Goal: Task Accomplishment & Management: Complete application form

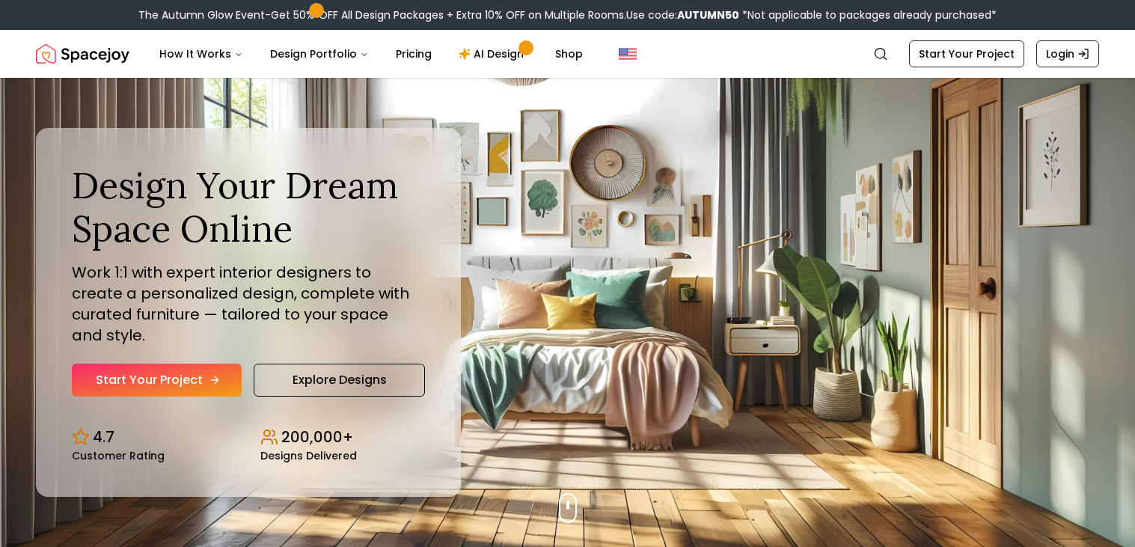
click at [182, 364] on link "Start Your Project" at bounding box center [157, 380] width 170 height 33
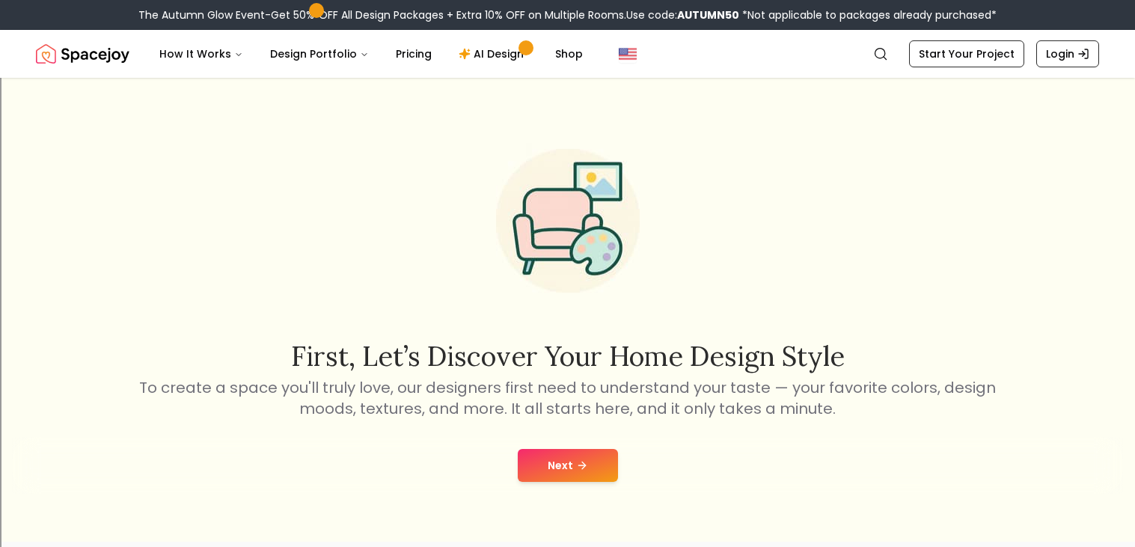
click at [590, 449] on button "Next" at bounding box center [568, 465] width 100 height 33
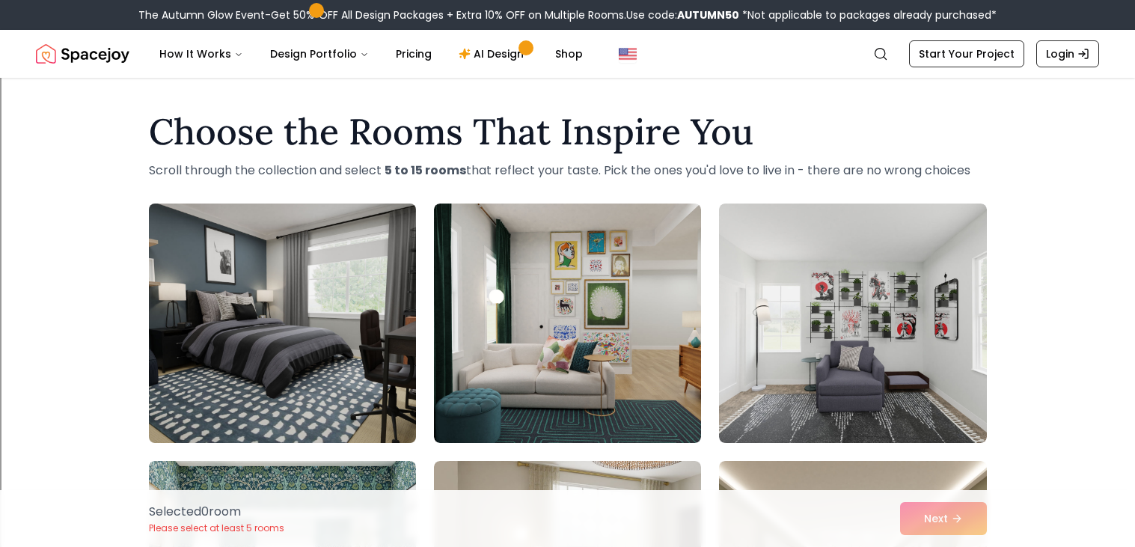
click at [287, 313] on img at bounding box center [282, 323] width 281 height 251
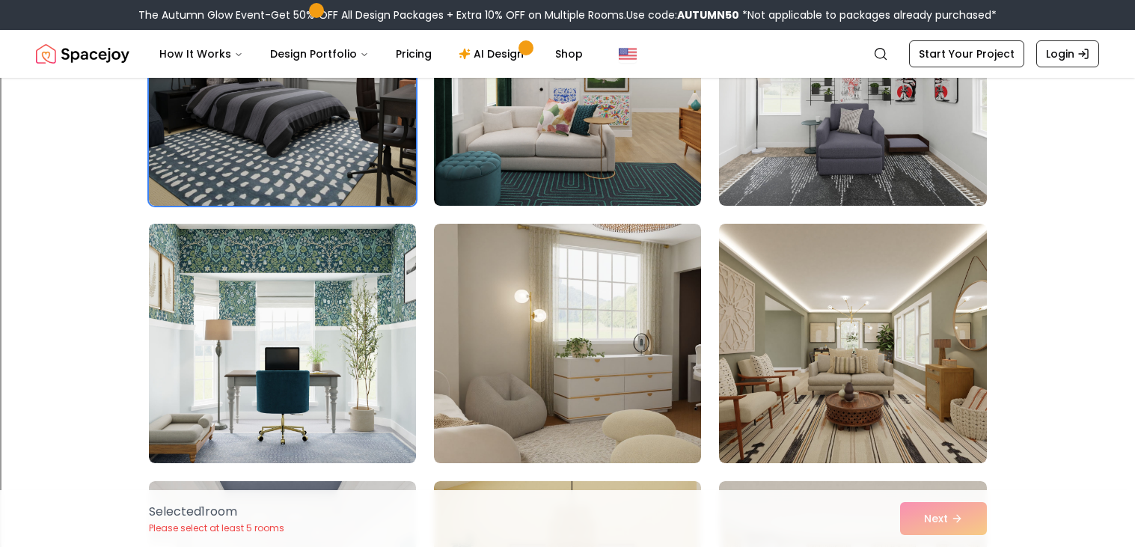
scroll to position [243, 0]
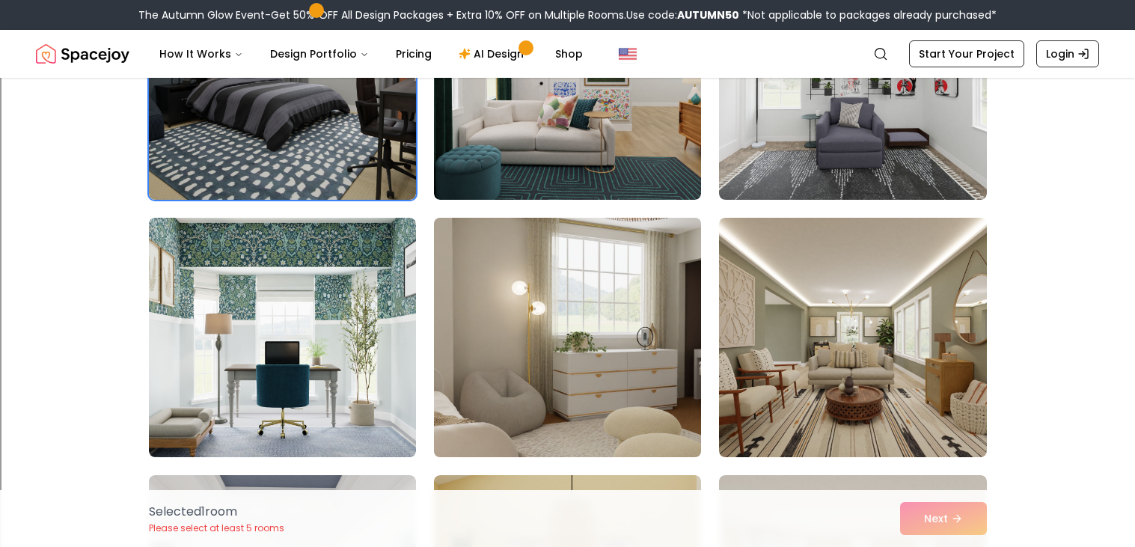
click at [456, 433] on img at bounding box center [567, 337] width 281 height 251
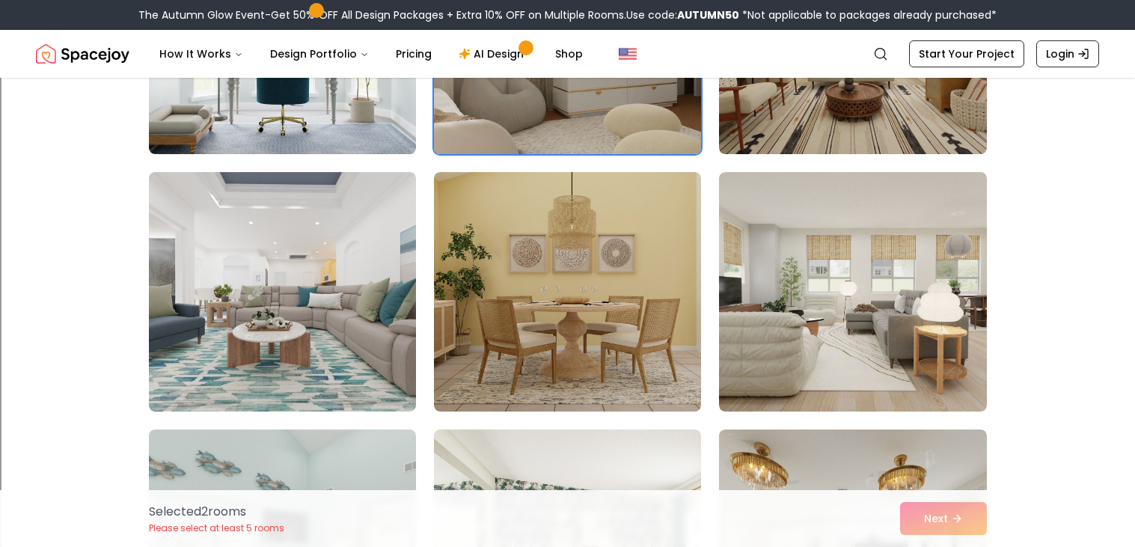
scroll to position [554, 0]
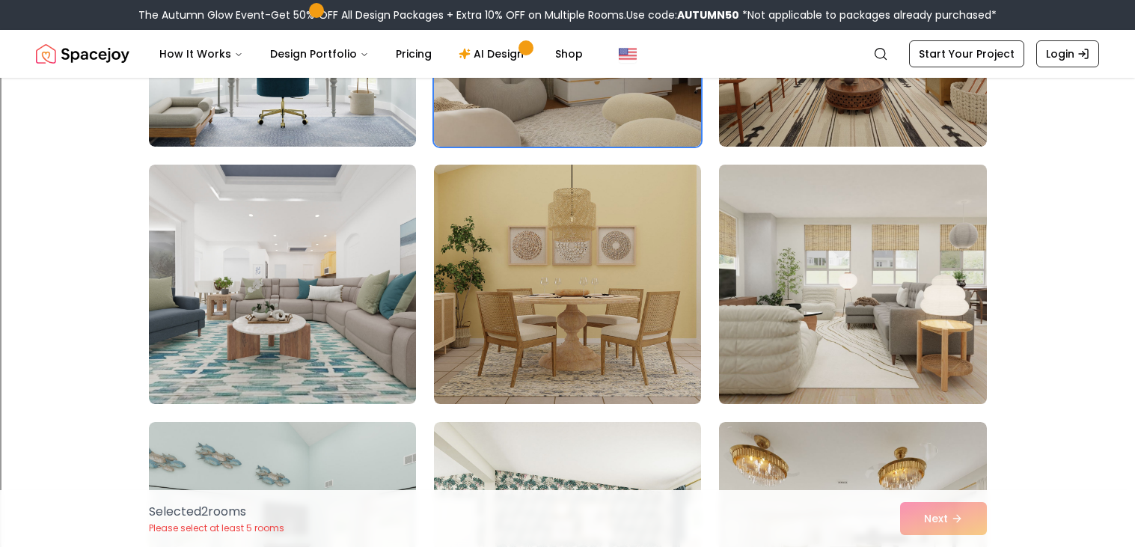
click at [953, 233] on img at bounding box center [852, 284] width 281 height 251
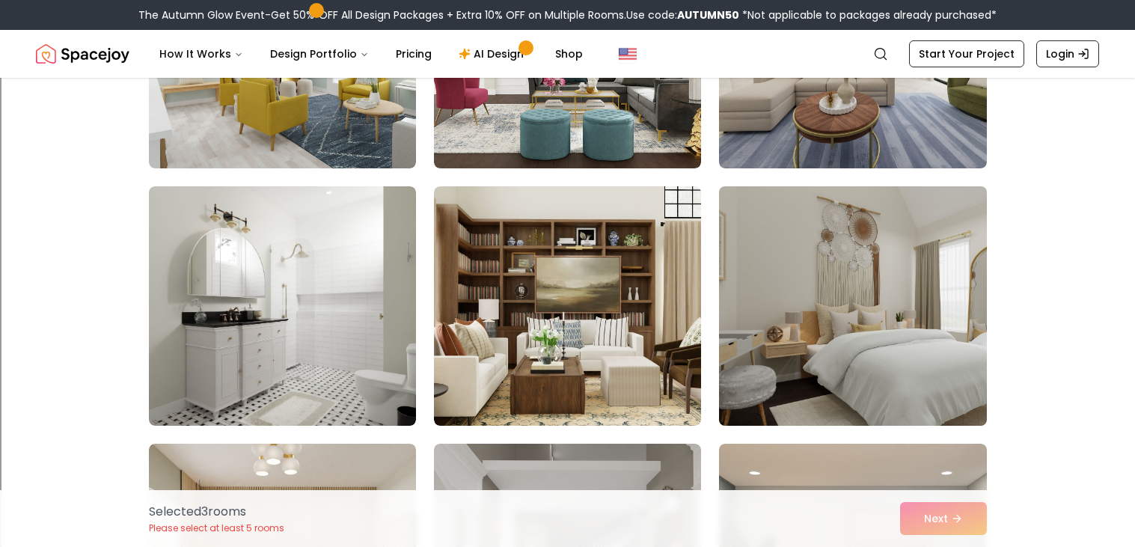
click at [873, 317] on img at bounding box center [852, 305] width 281 height 251
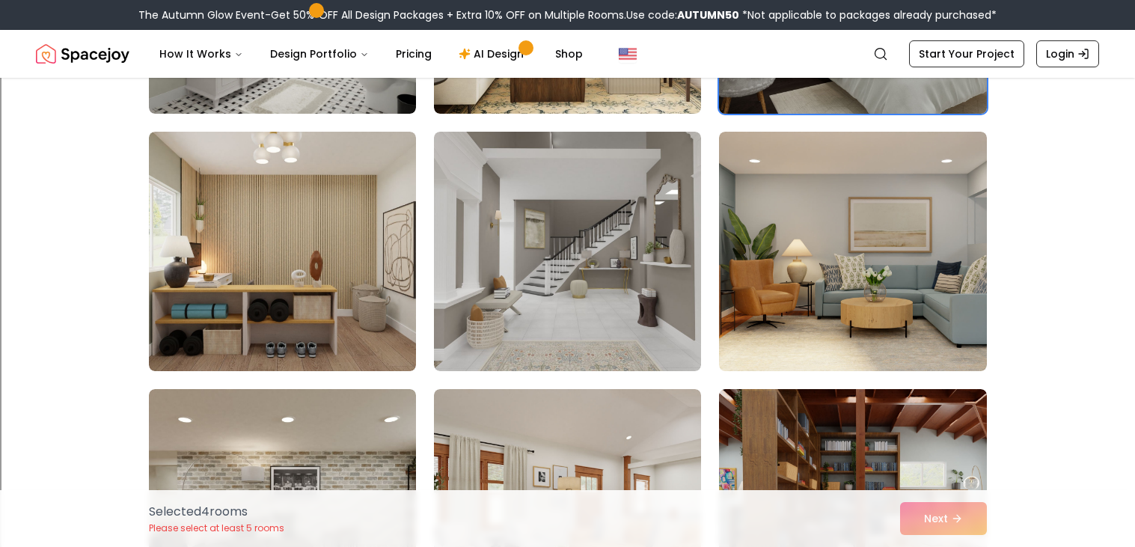
scroll to position [1360, 0]
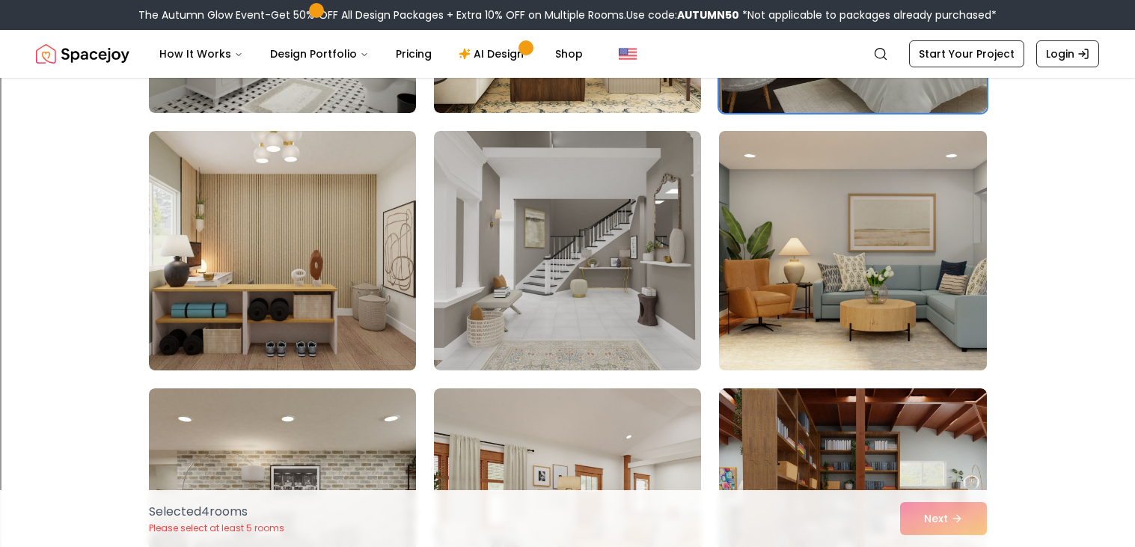
click at [840, 282] on img at bounding box center [852, 250] width 281 height 251
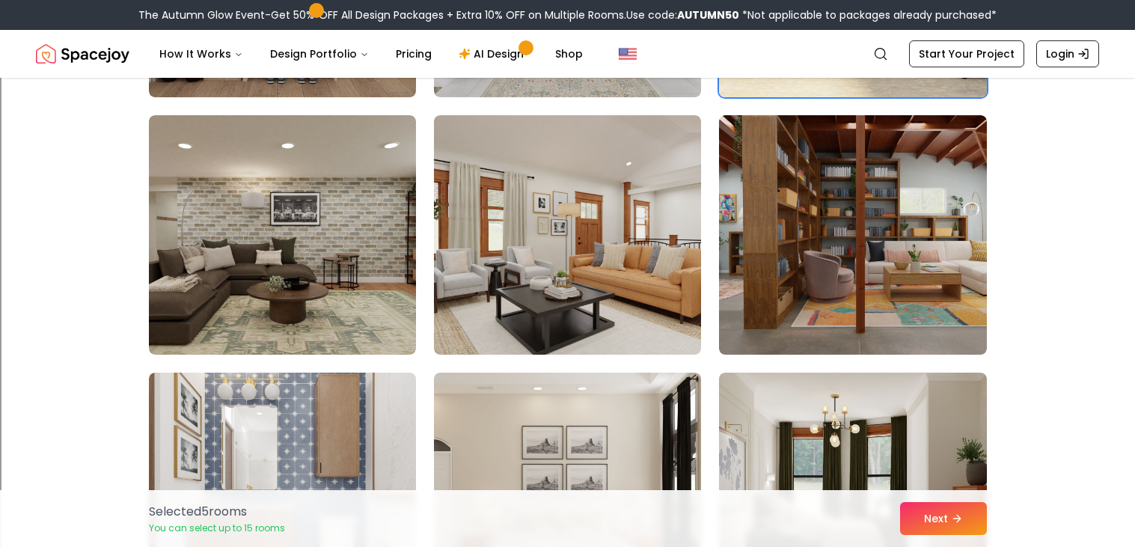
scroll to position [1633, 0]
click at [840, 282] on img at bounding box center [852, 233] width 267 height 239
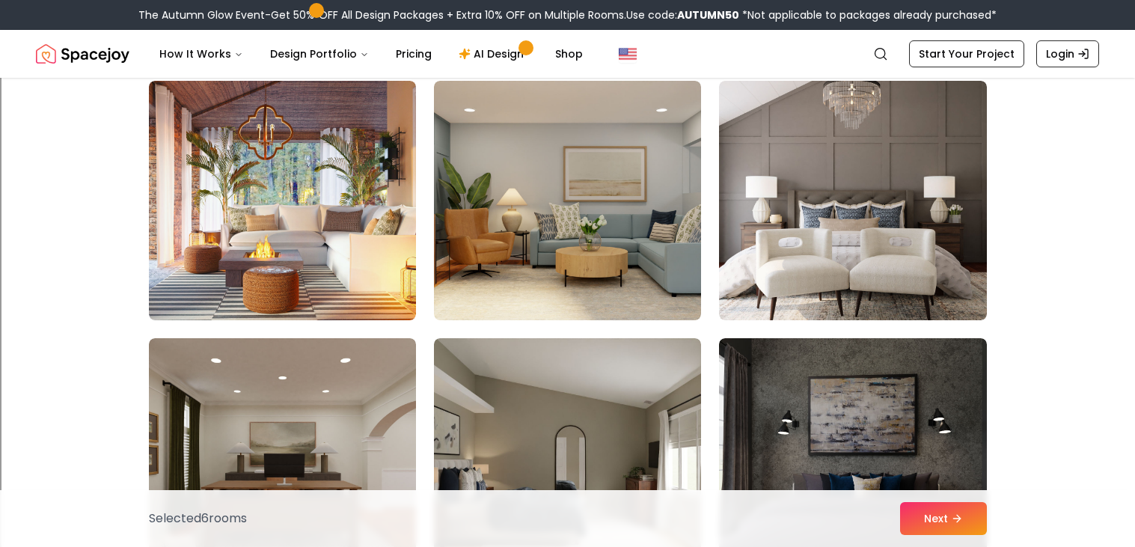
scroll to position [2193, 0]
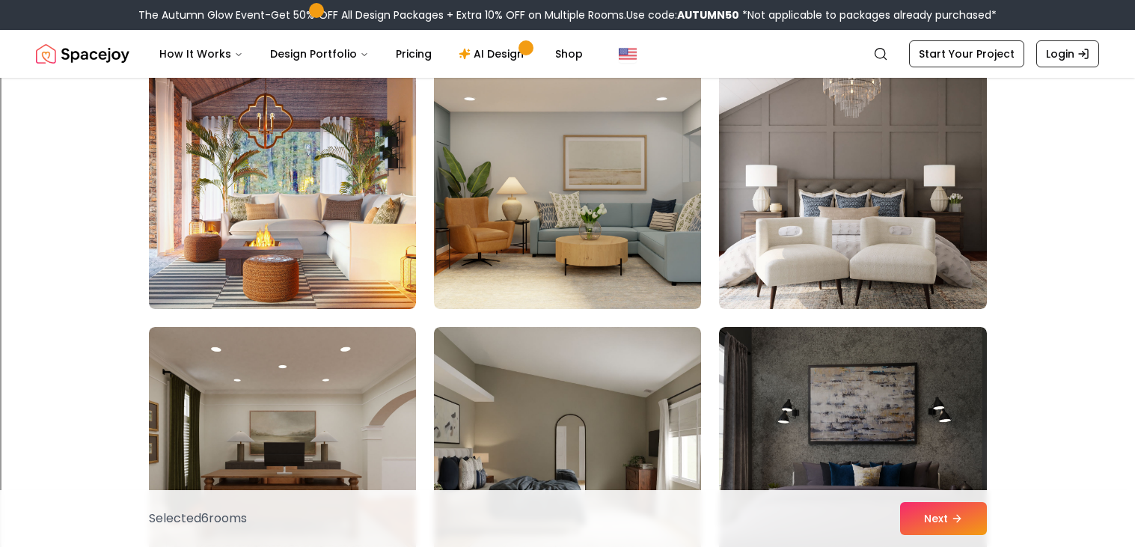
click at [840, 282] on img at bounding box center [852, 189] width 267 height 239
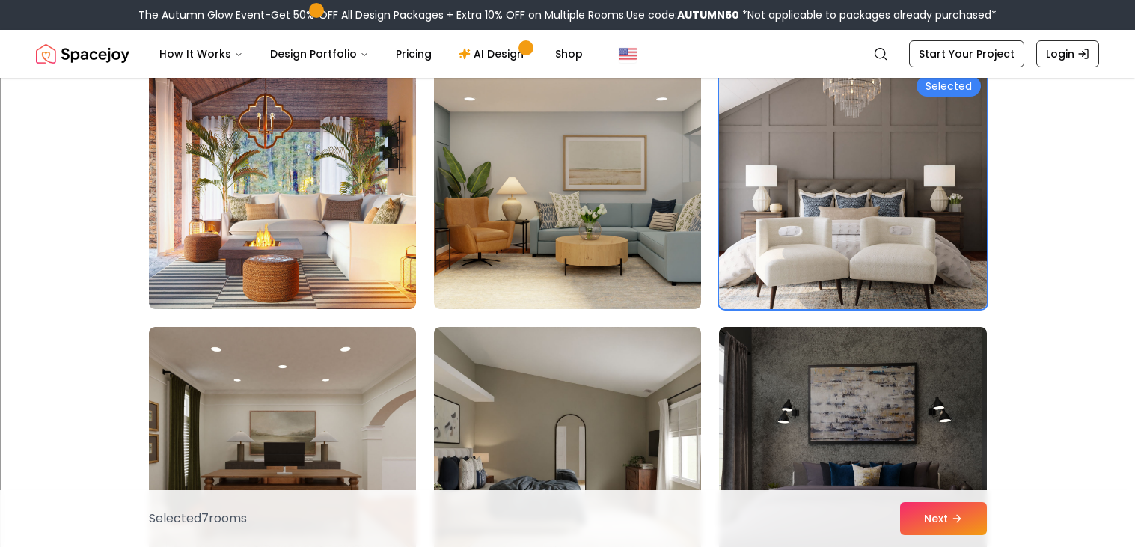
click at [840, 282] on img at bounding box center [852, 189] width 267 height 239
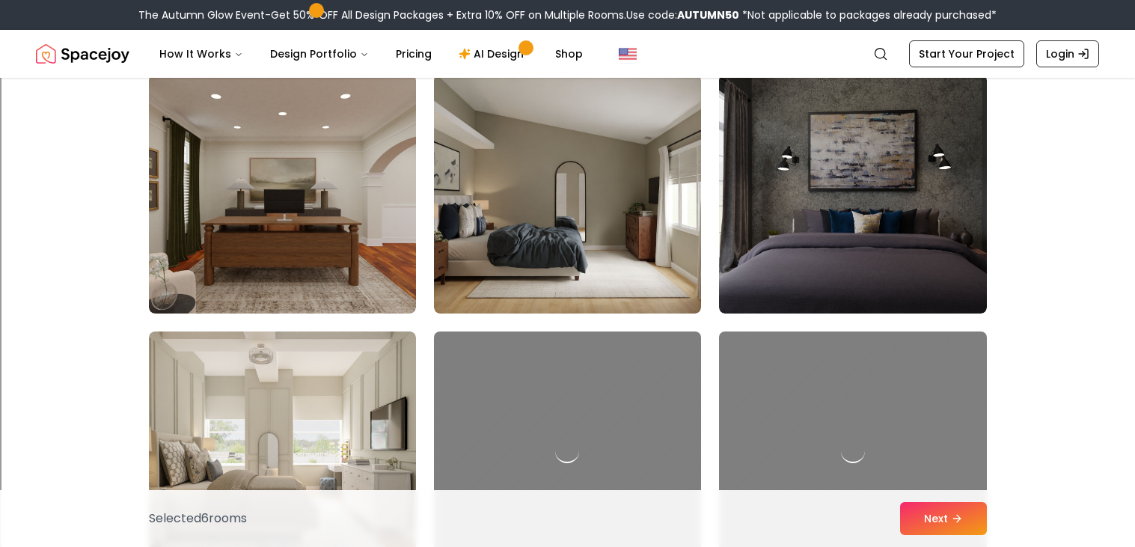
scroll to position [2447, 0]
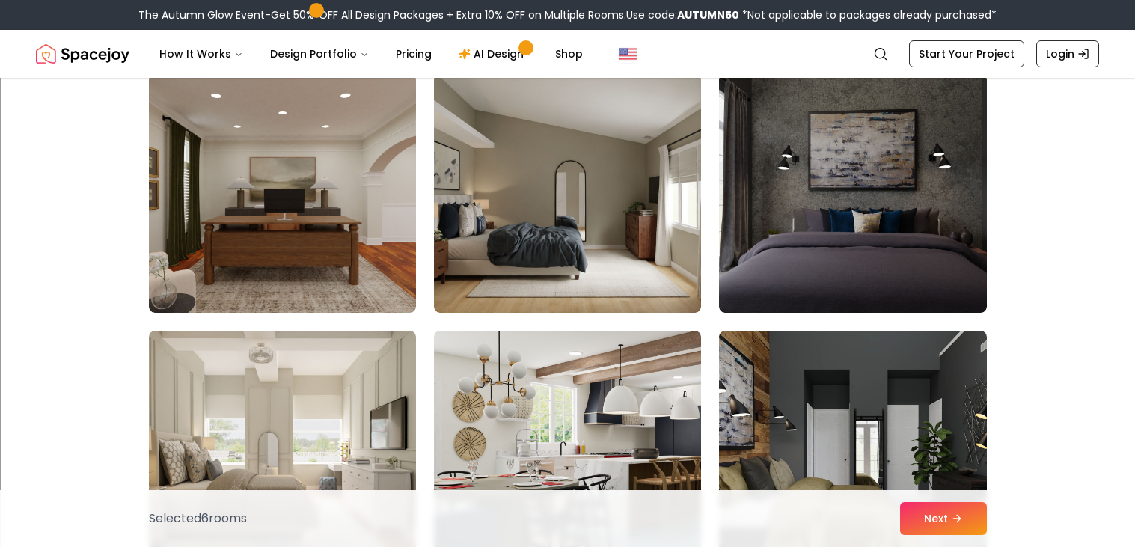
click at [840, 282] on img at bounding box center [852, 192] width 267 height 239
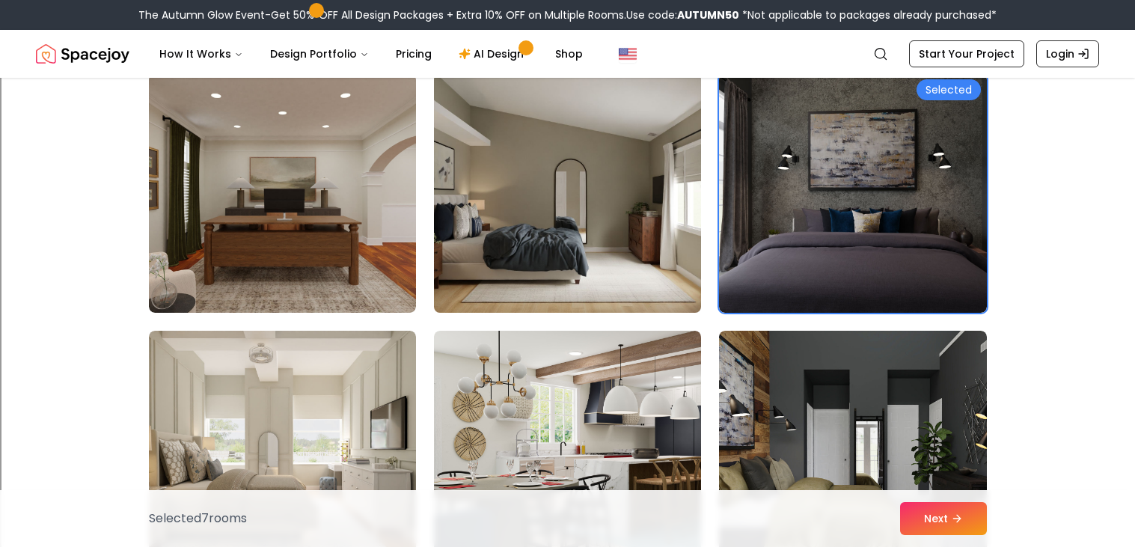
click at [581, 215] on img at bounding box center [567, 192] width 281 height 251
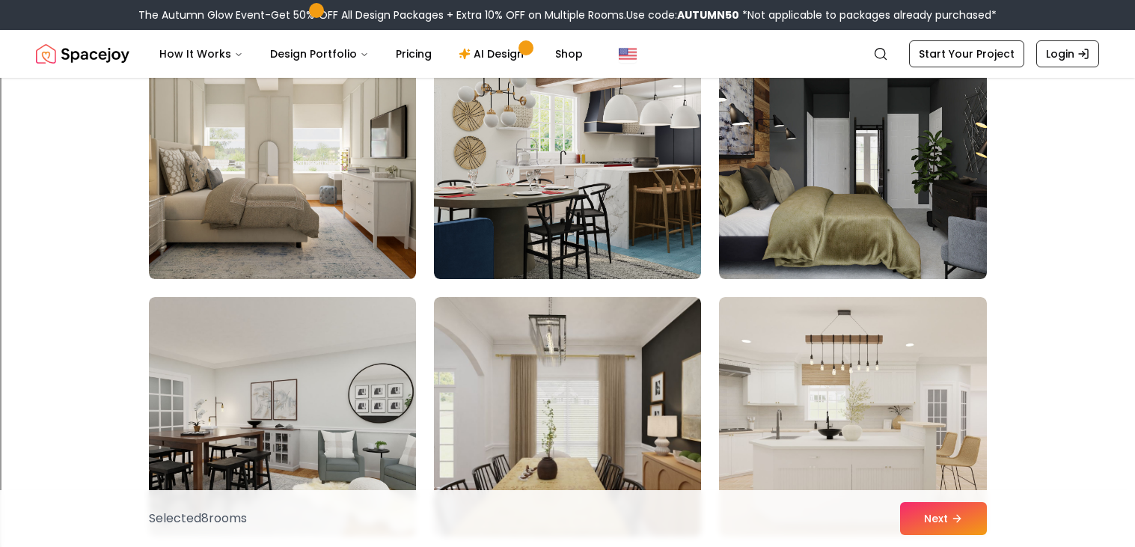
scroll to position [2739, 0]
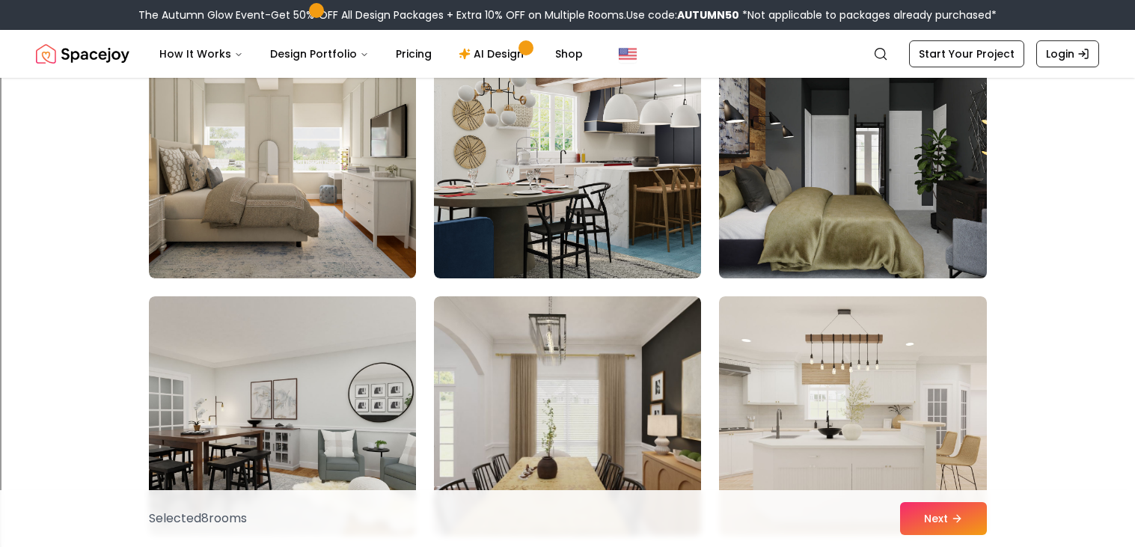
click at [928, 224] on img at bounding box center [852, 158] width 281 height 251
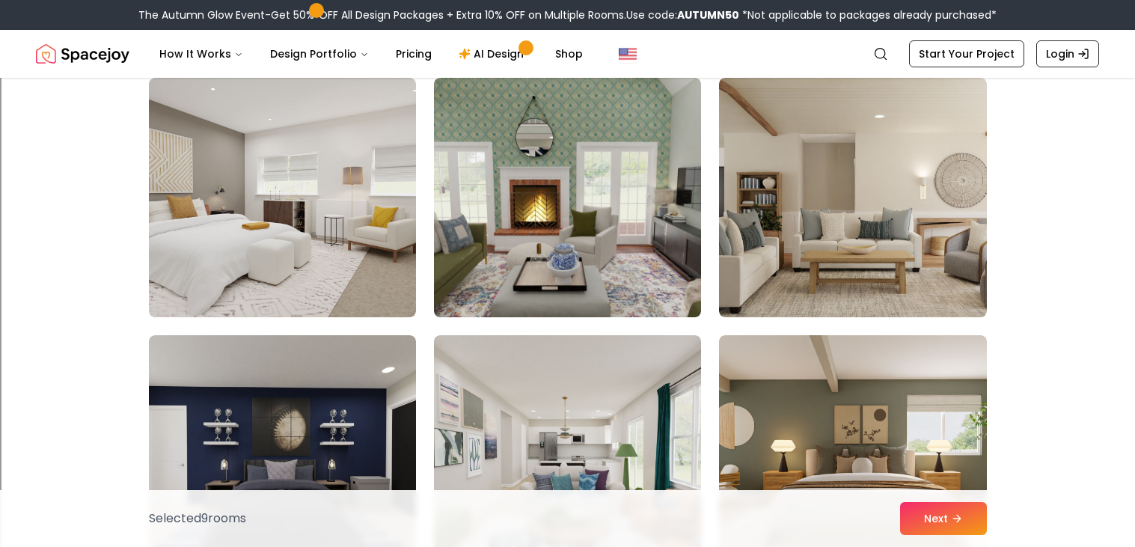
scroll to position [3216, 0]
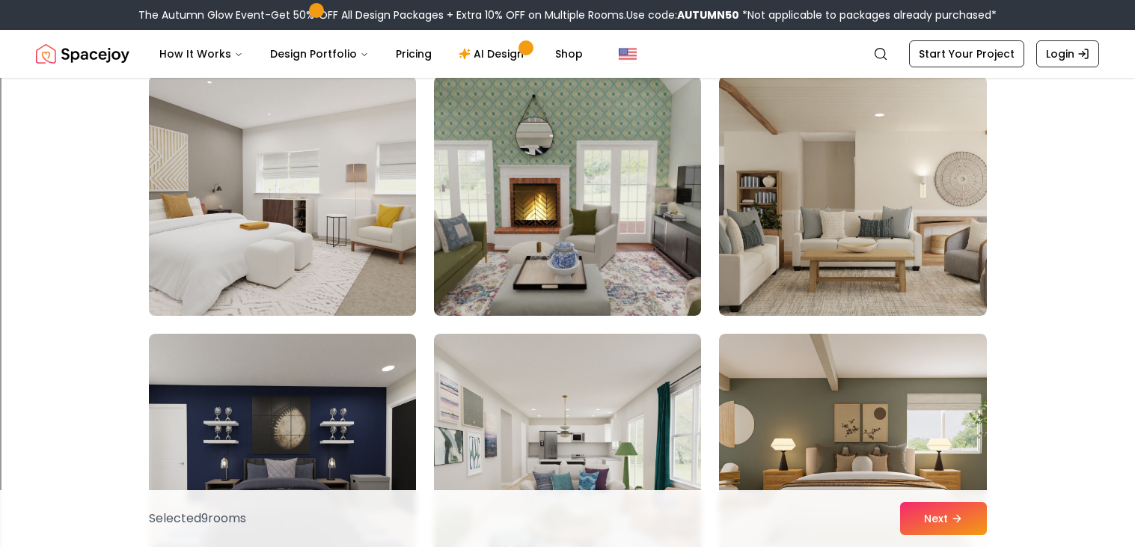
click at [290, 272] on img at bounding box center [282, 195] width 281 height 251
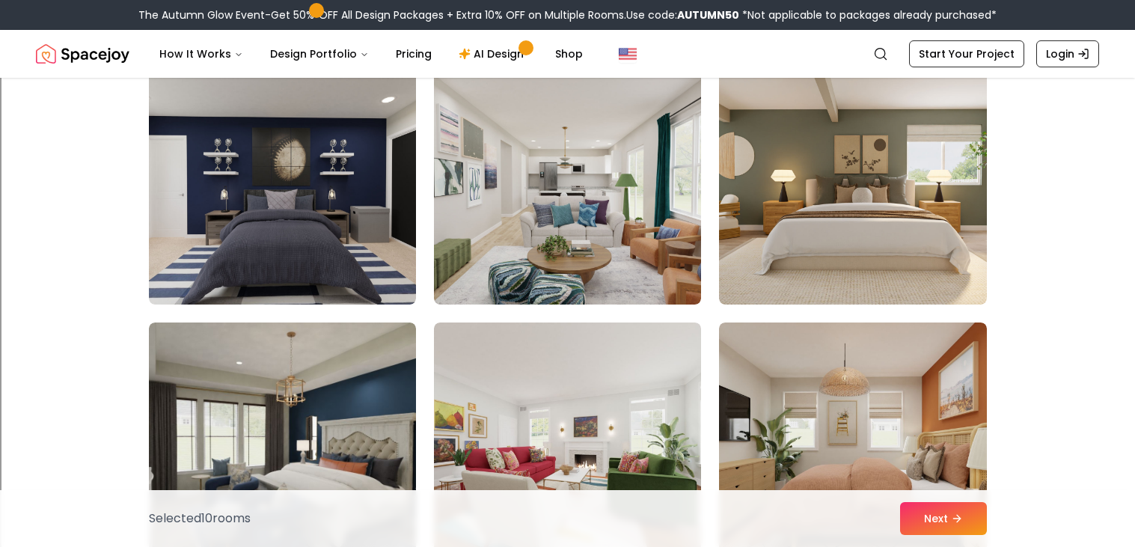
scroll to position [3499, 0]
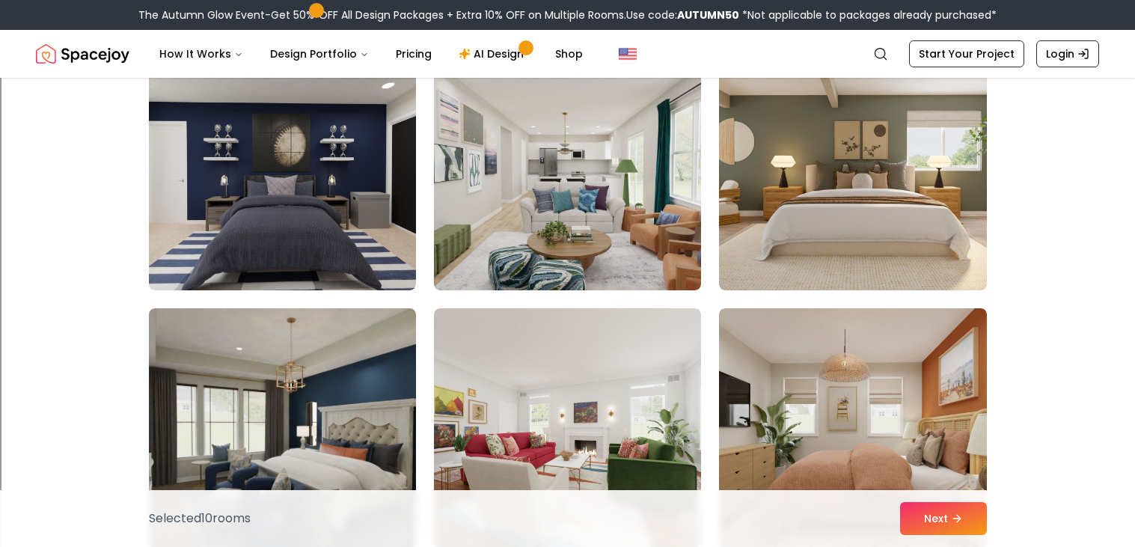
click at [290, 272] on img at bounding box center [282, 170] width 267 height 239
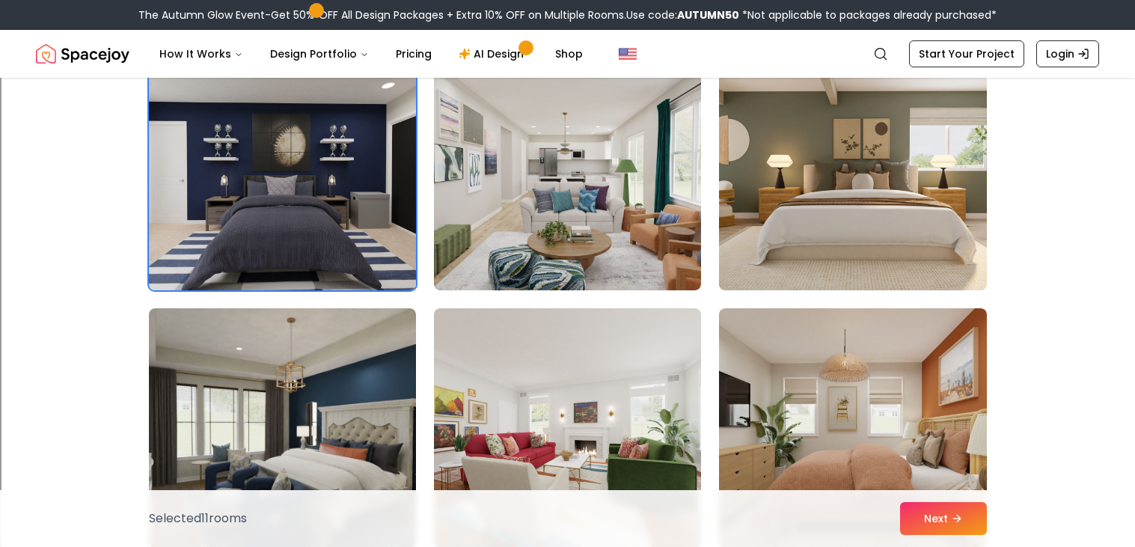
click at [923, 216] on img at bounding box center [852, 170] width 281 height 251
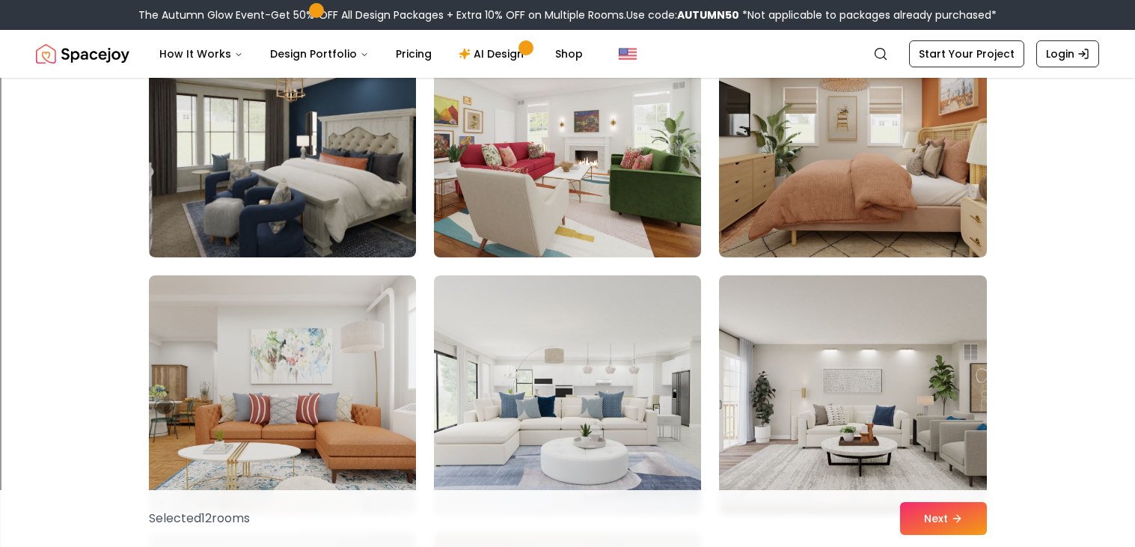
scroll to position [3797, 0]
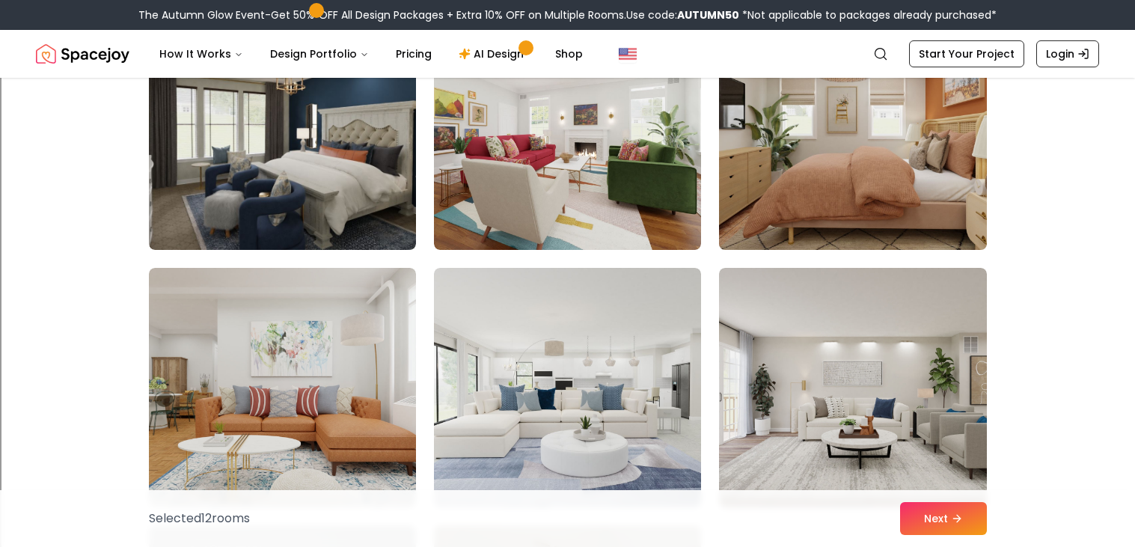
click at [831, 177] on img at bounding box center [852, 129] width 281 height 251
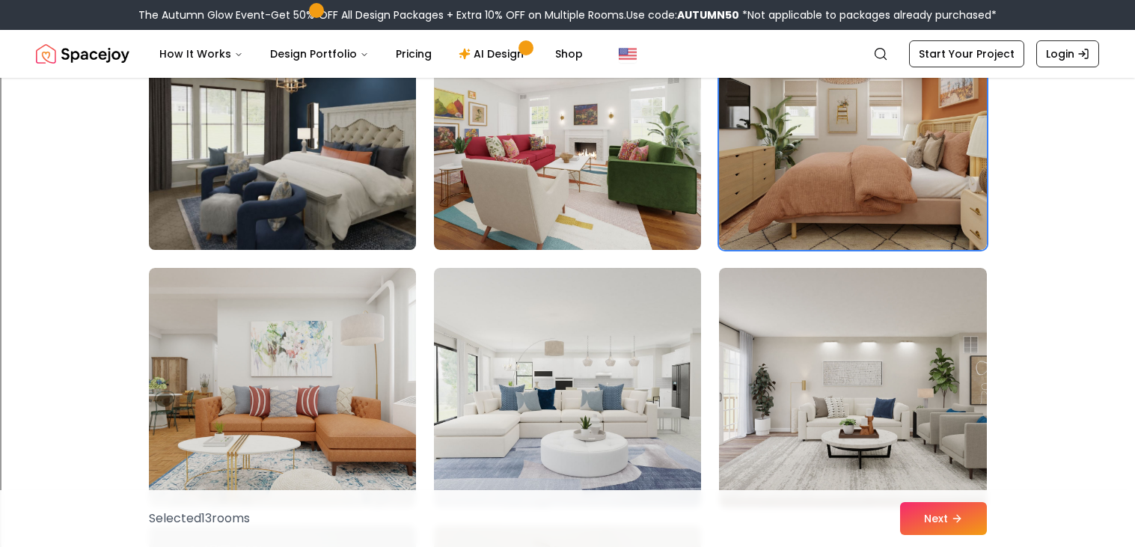
click at [265, 162] on img at bounding box center [282, 129] width 281 height 251
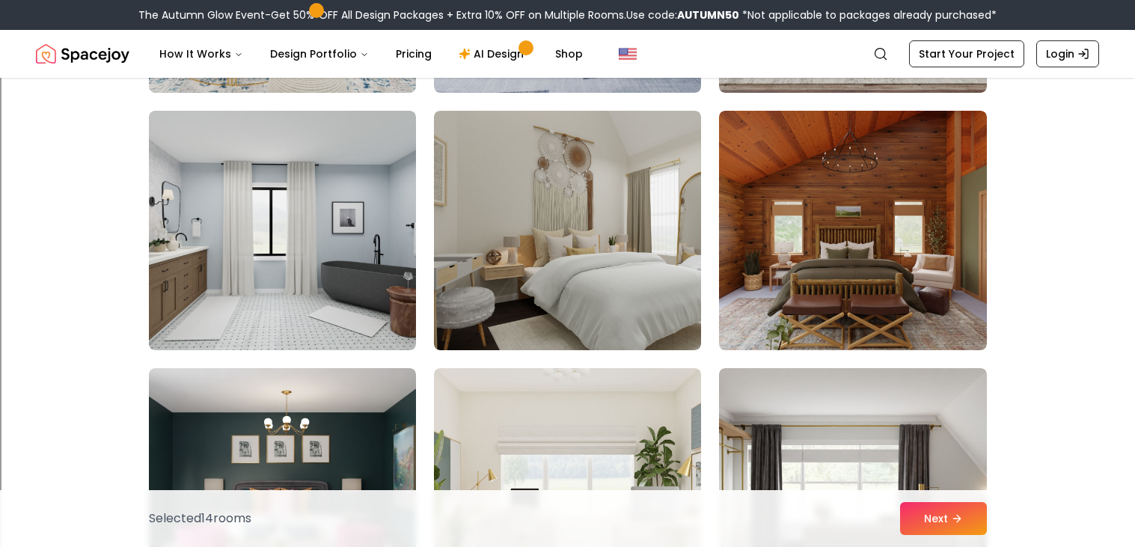
scroll to position [4214, 0]
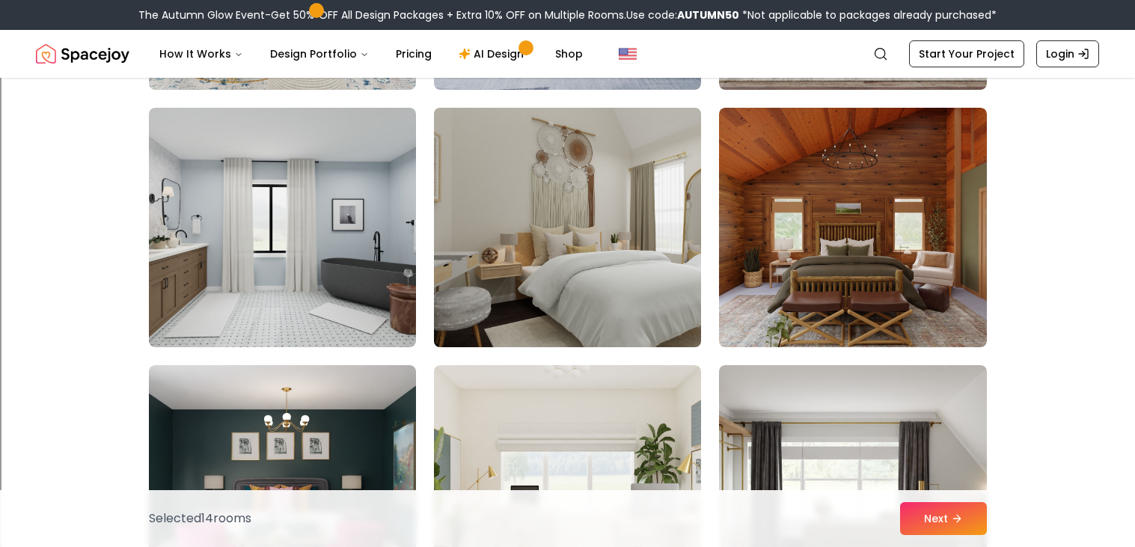
click at [564, 226] on img at bounding box center [567, 227] width 281 height 251
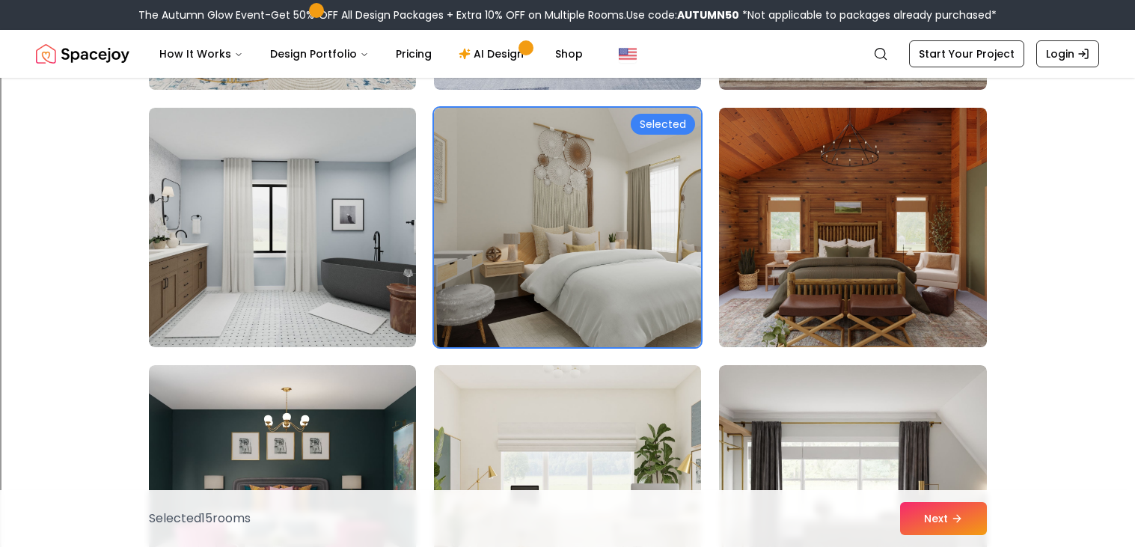
click at [836, 270] on img at bounding box center [852, 227] width 281 height 251
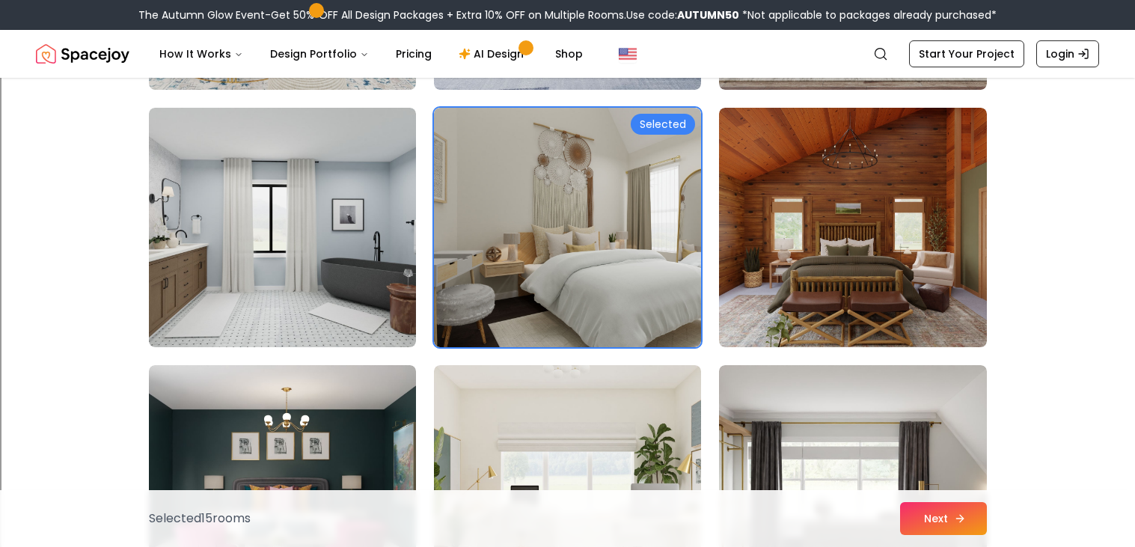
click at [965, 508] on button "Next" at bounding box center [943, 518] width 87 height 33
